Goal: Check status: Check status

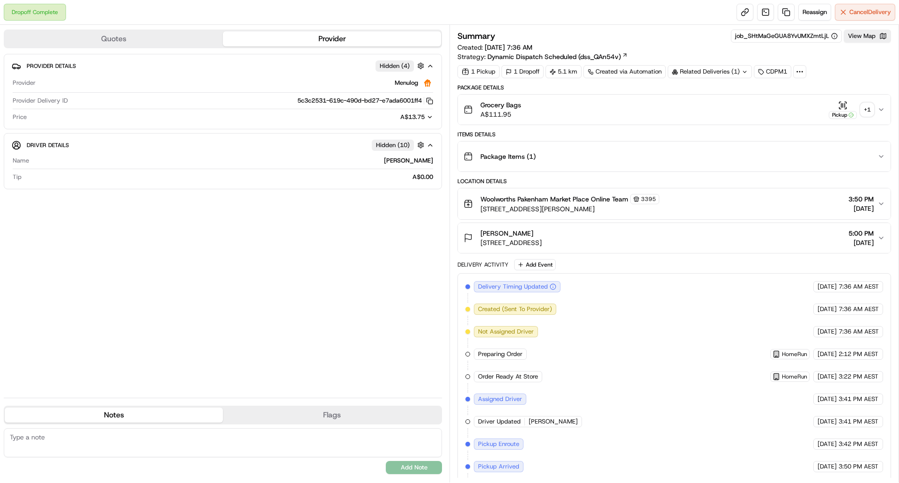
click at [869, 108] on div "+ 1" at bounding box center [867, 109] width 13 height 13
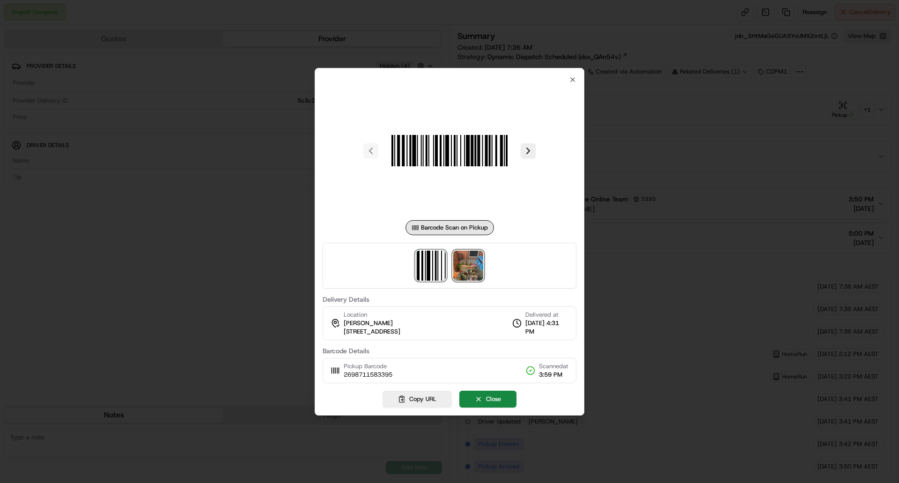
click at [482, 261] on img at bounding box center [468, 266] width 30 height 30
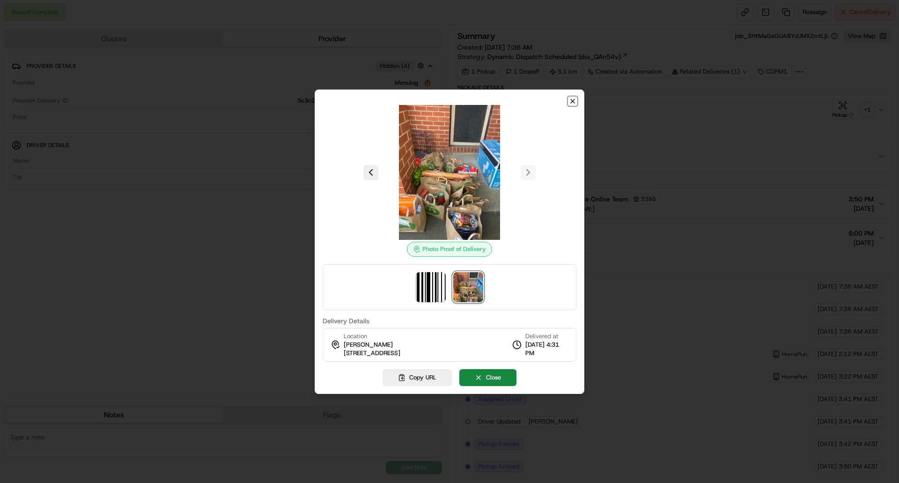
click at [573, 102] on icon "button" at bounding box center [572, 100] width 7 height 7
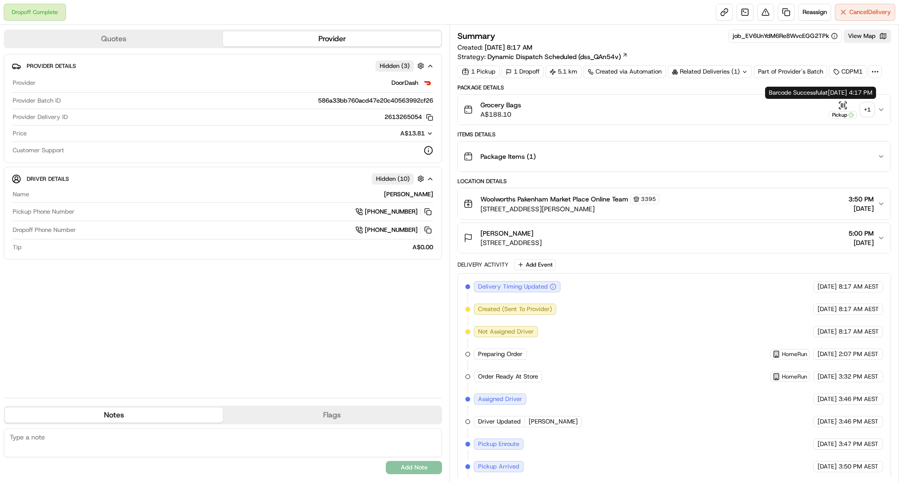
click at [862, 107] on div "+ 1" at bounding box center [867, 109] width 13 height 13
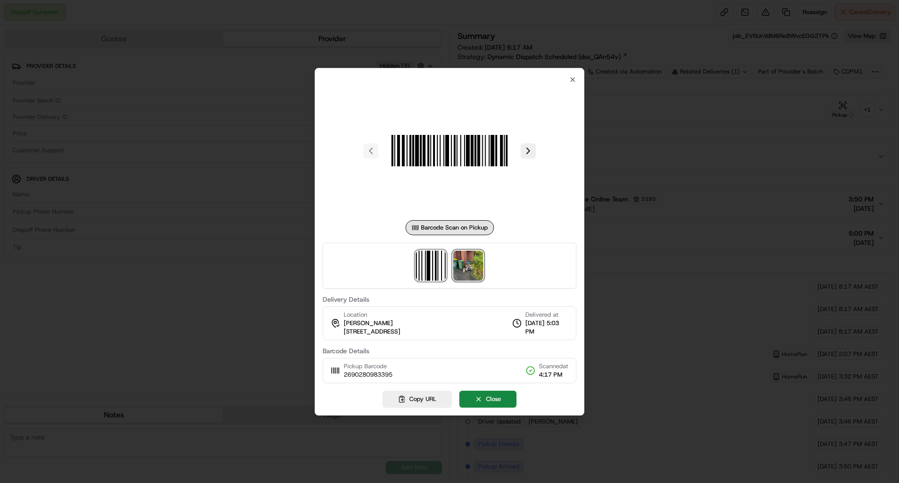
click at [474, 268] on img at bounding box center [468, 266] width 30 height 30
